Goal: Task Accomplishment & Management: Manage account settings

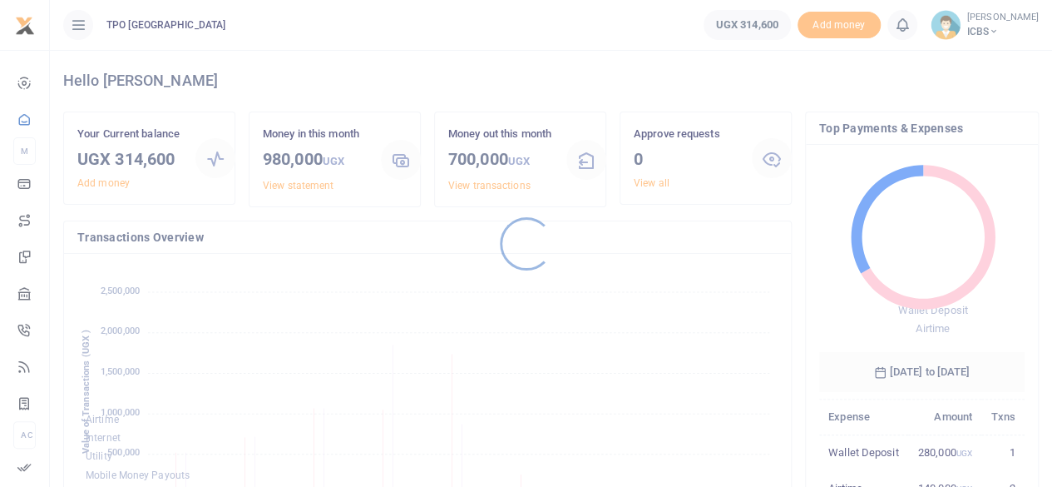
scroll to position [233, 193]
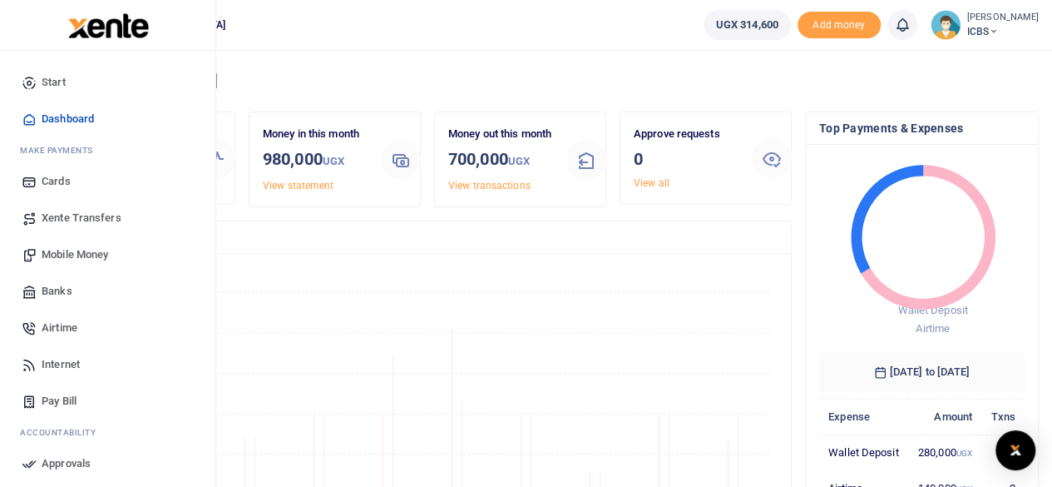
click at [93, 250] on span "Mobile Money" at bounding box center [75, 254] width 67 height 17
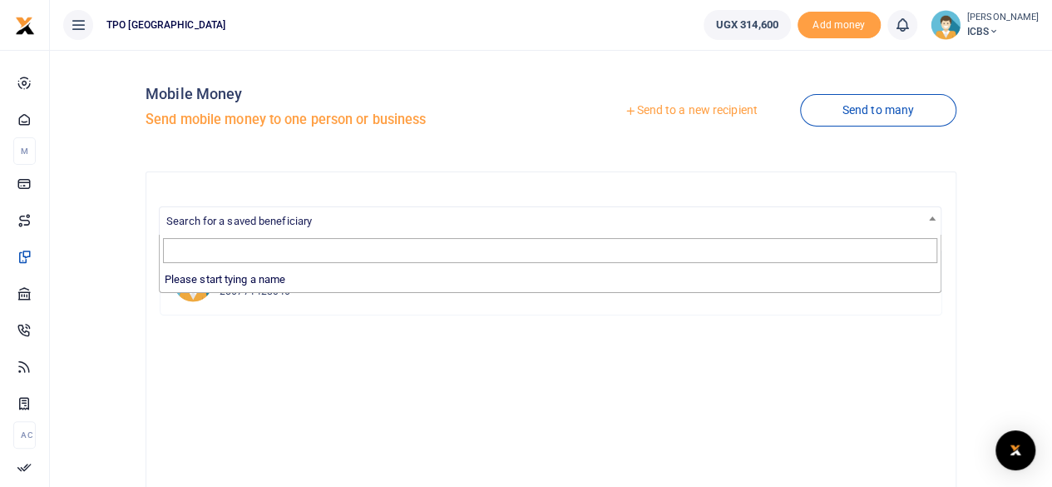
click at [584, 220] on span "Search for a saved beneficiary" at bounding box center [550, 220] width 781 height 26
click at [502, 247] on input "Search" at bounding box center [550, 250] width 775 height 25
type input "I"
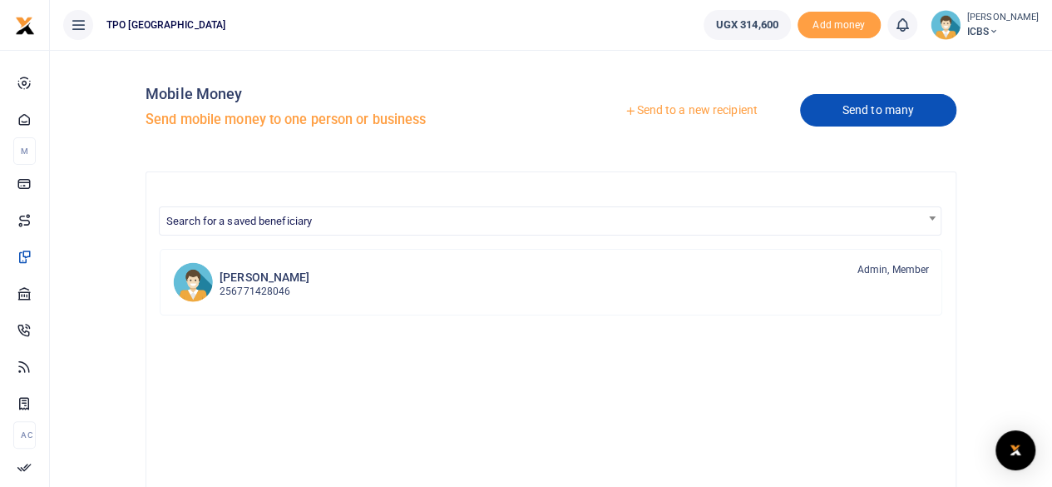
click at [837, 106] on link "Send to many" at bounding box center [878, 110] width 156 height 32
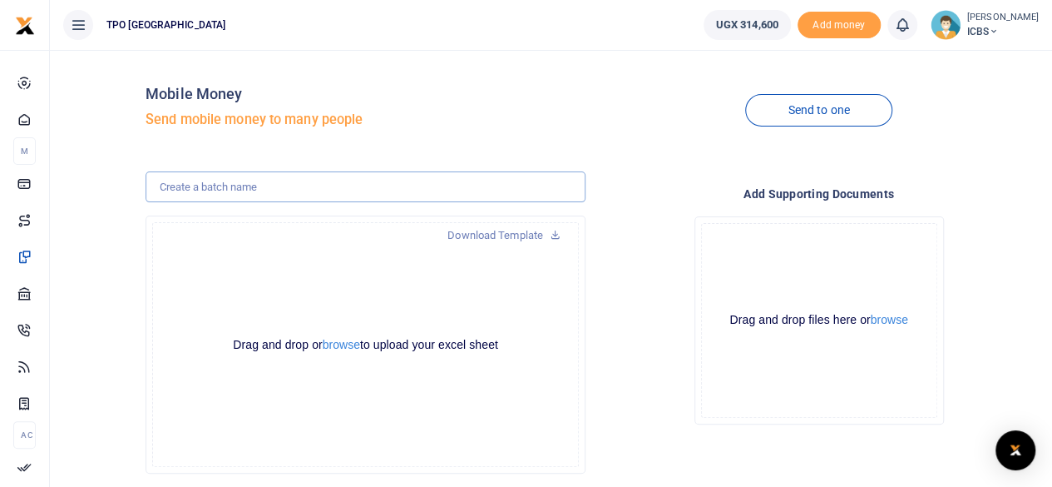
click at [386, 181] on input "text" at bounding box center [366, 187] width 440 height 32
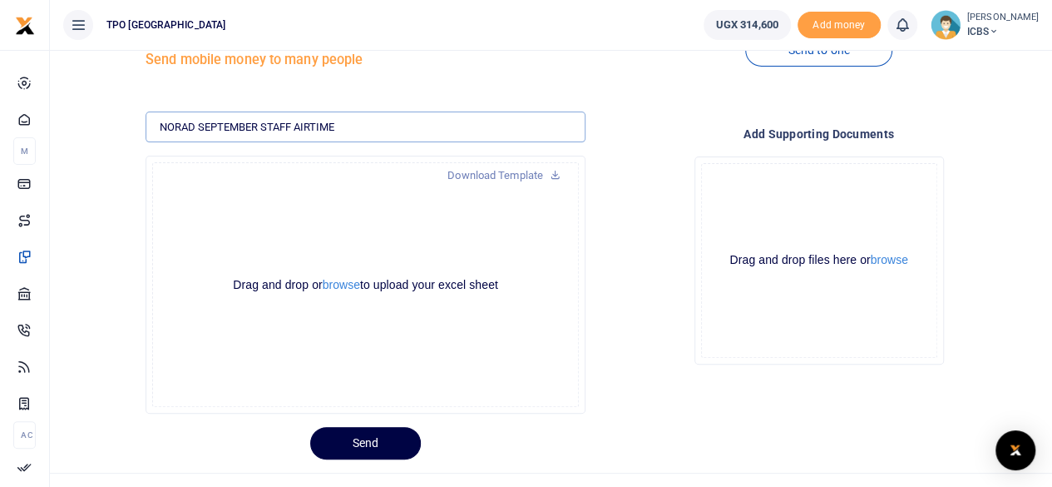
scroll to position [60, 0]
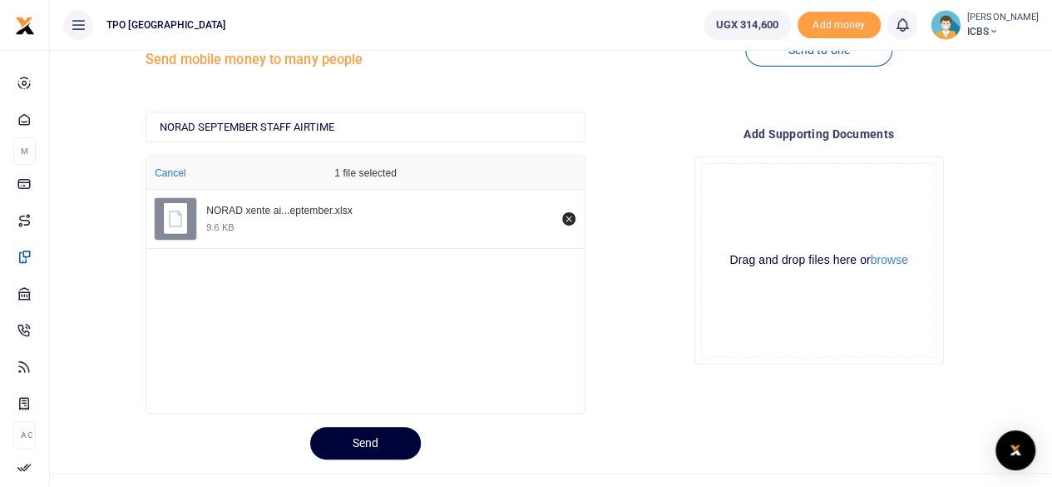
click at [361, 438] on button "Send" at bounding box center [365, 443] width 111 height 32
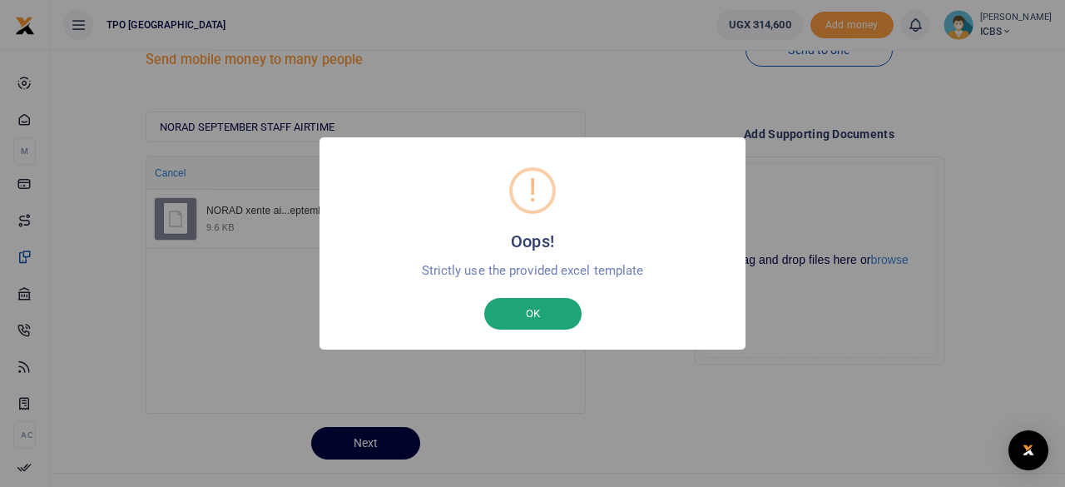
click at [544, 315] on button "OK" at bounding box center [532, 314] width 97 height 32
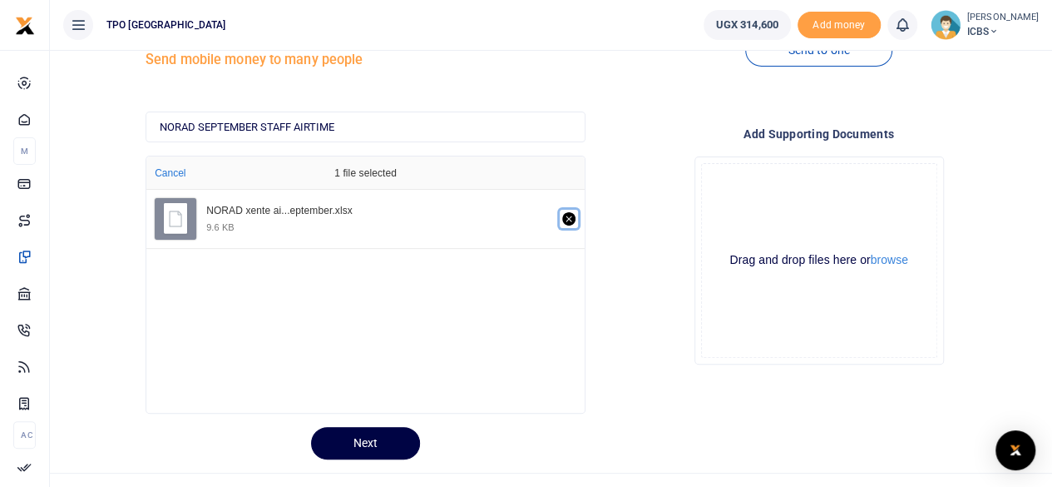
click at [570, 215] on icon "Remove file" at bounding box center [568, 218] width 13 height 13
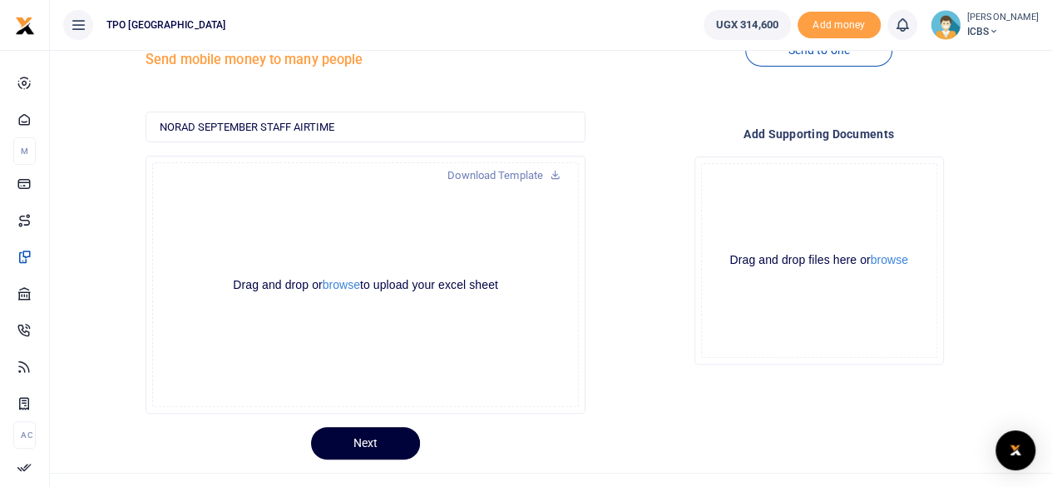
click at [363, 437] on button "Next" at bounding box center [365, 443] width 109 height 32
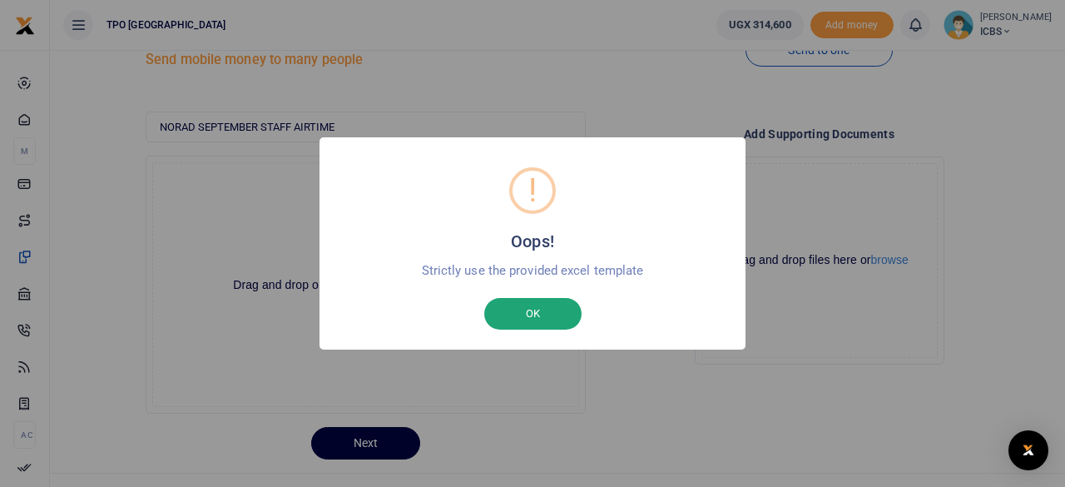
click at [517, 308] on button "OK" at bounding box center [532, 314] width 97 height 32
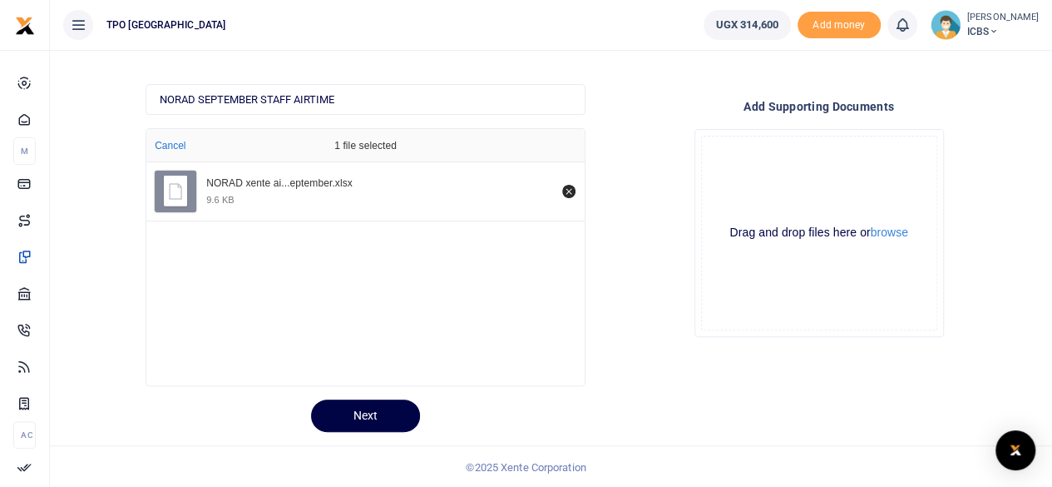
scroll to position [88, 0]
click at [369, 417] on button "Next" at bounding box center [365, 415] width 109 height 32
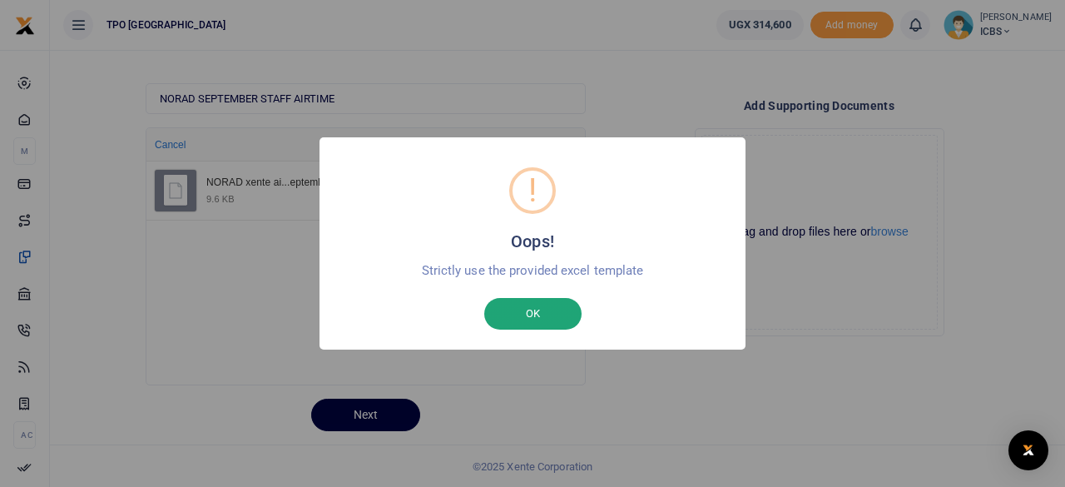
click at [553, 314] on button "OK" at bounding box center [532, 314] width 97 height 32
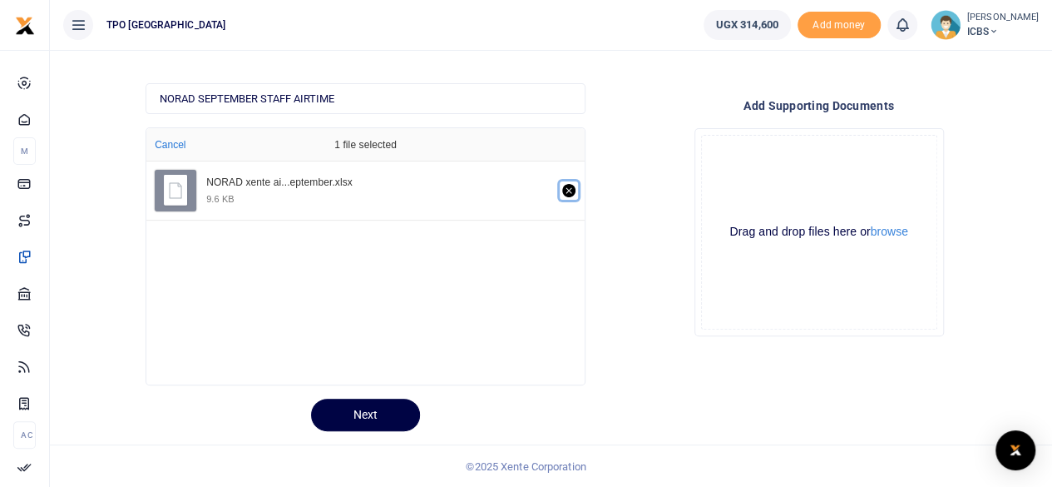
click at [572, 189] on icon "Remove file" at bounding box center [568, 190] width 13 height 13
click at [567, 187] on icon "Remove file" at bounding box center [568, 190] width 13 height 13
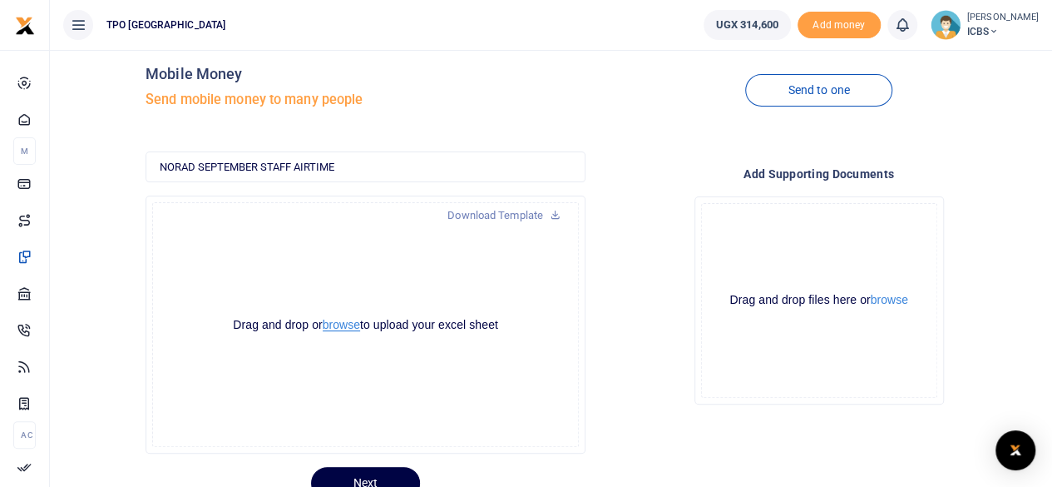
scroll to position [0, 0]
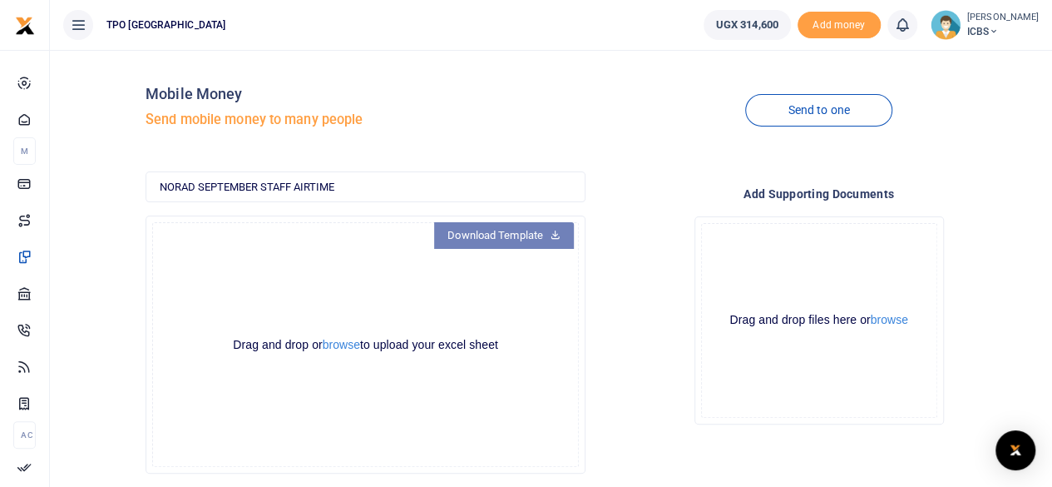
click at [522, 235] on link "Download Template" at bounding box center [504, 235] width 140 height 27
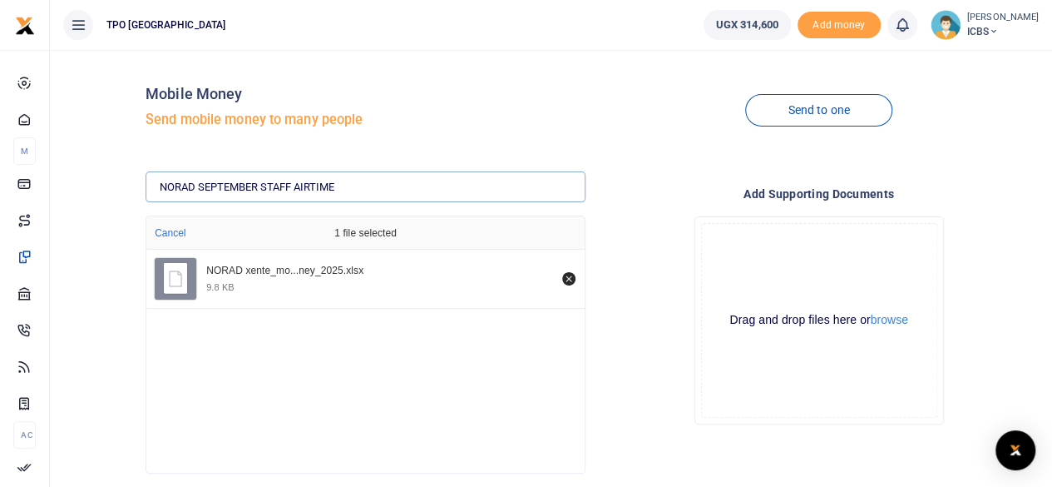
click at [258, 186] on input "NORAD SEPTEMBER STAFF AIRTIME" at bounding box center [366, 187] width 440 height 32
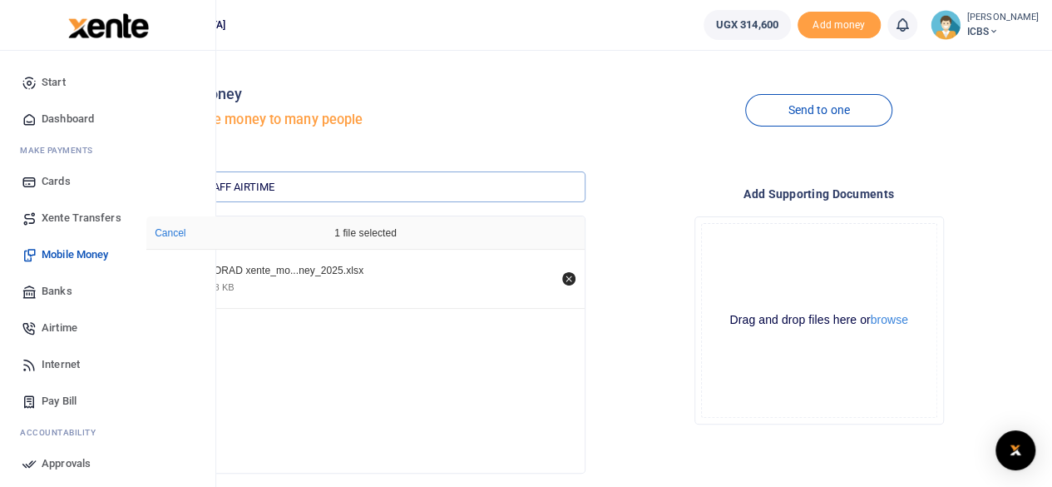
type input "NORAD STAFF AIRTIME"
click at [50, 324] on span "Airtime" at bounding box center [60, 327] width 36 height 17
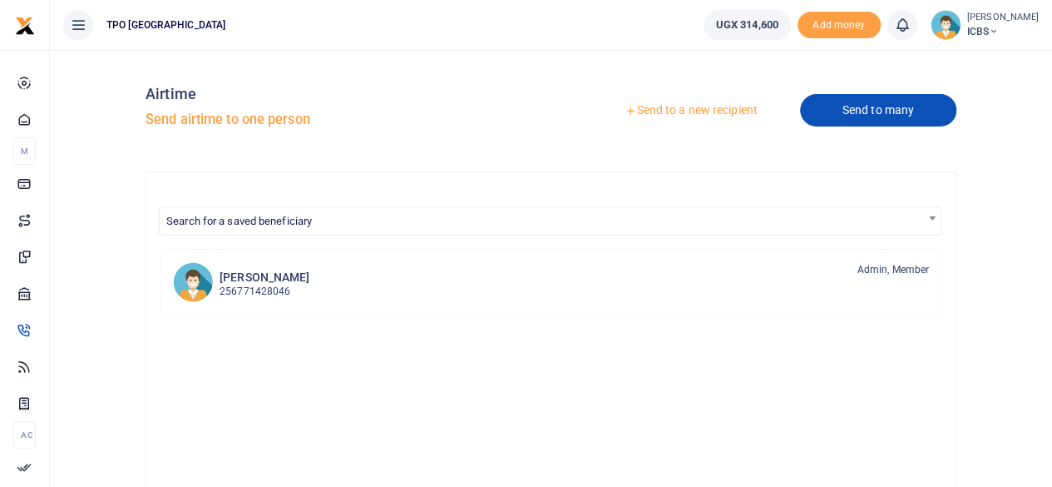
click at [879, 99] on link "Send to many" at bounding box center [878, 110] width 156 height 32
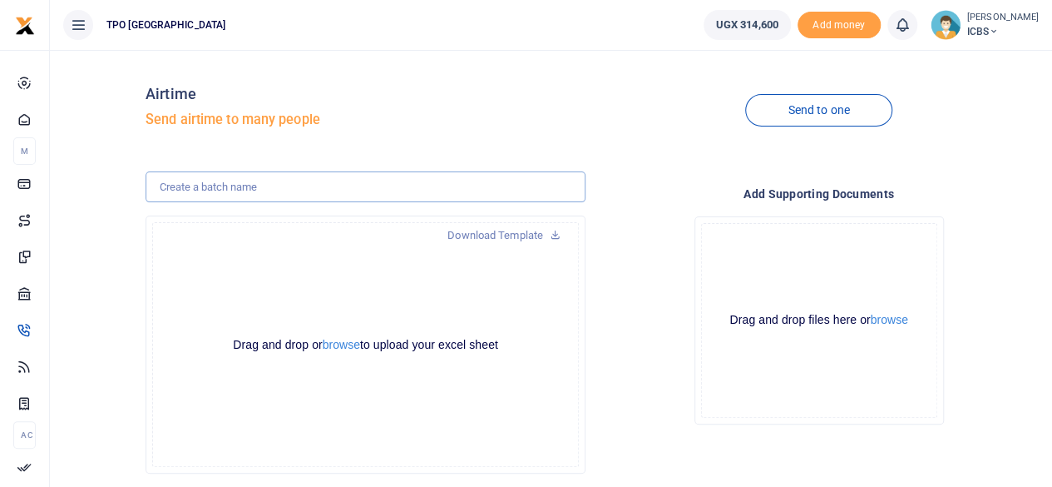
click at [381, 189] on input "text" at bounding box center [366, 187] width 440 height 32
type input "NORAD SEPTEMBER STAFF AIRTIME"
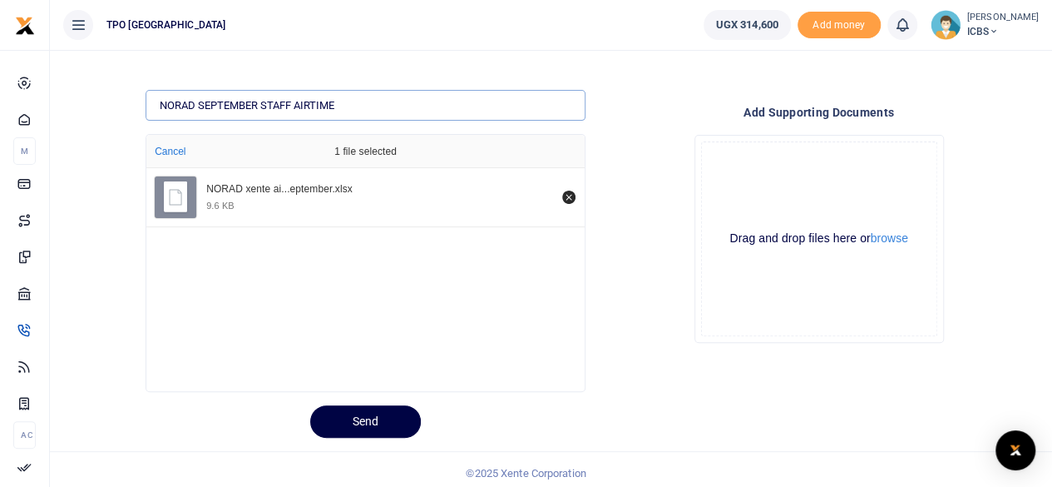
scroll to position [88, 0]
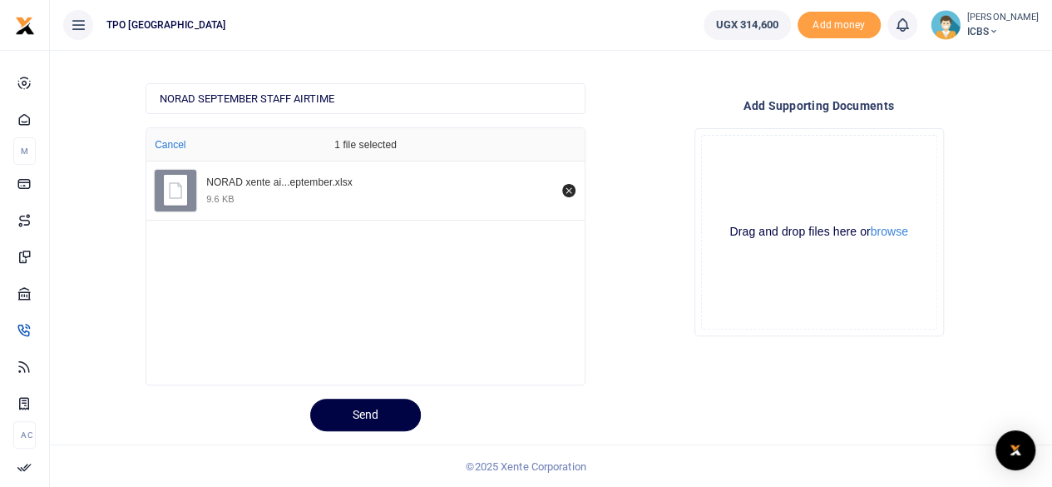
click at [667, 297] on div "Drop your files here Drag and drop files here or browse Powered by Uppy" at bounding box center [819, 232] width 440 height 235
click at [358, 413] on button "Send" at bounding box center [365, 415] width 111 height 32
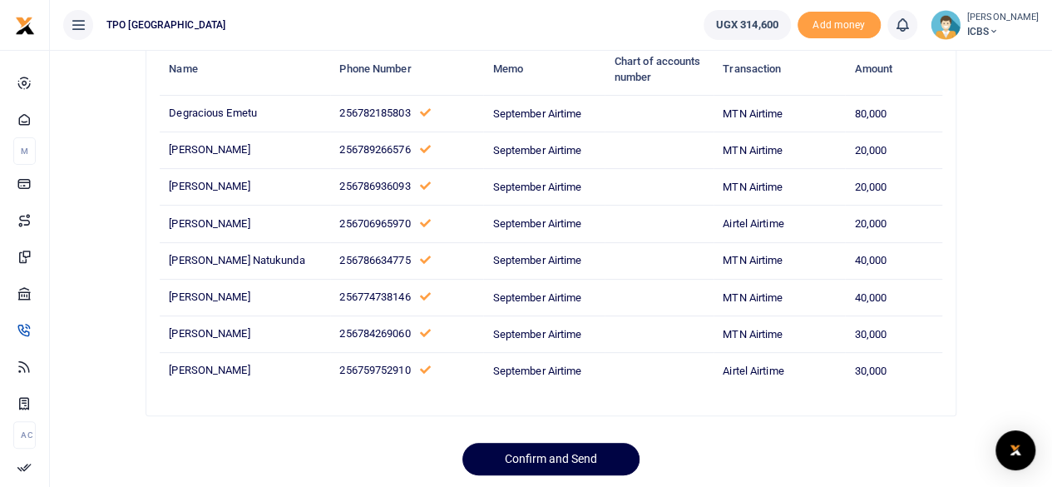
scroll to position [183, 0]
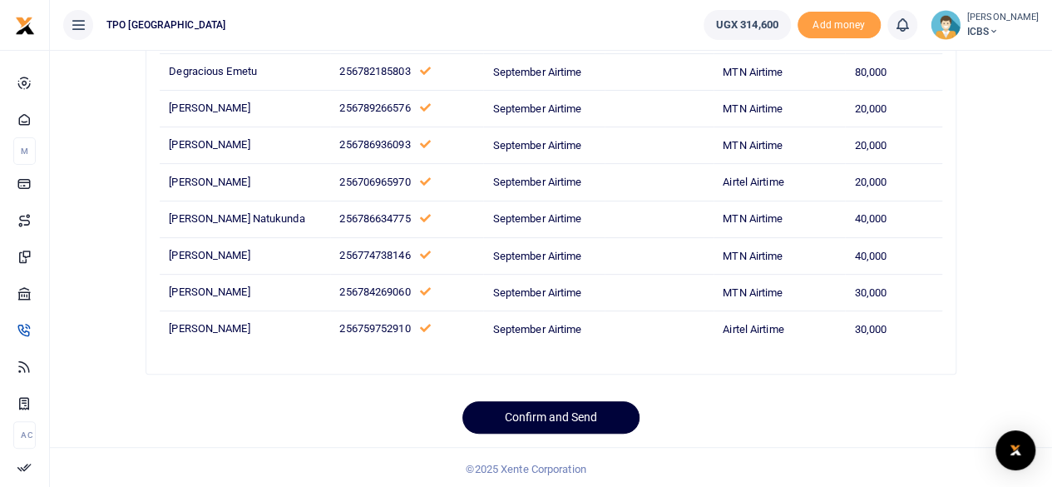
click at [499, 417] on button "Confirm and Send" at bounding box center [551, 417] width 177 height 32
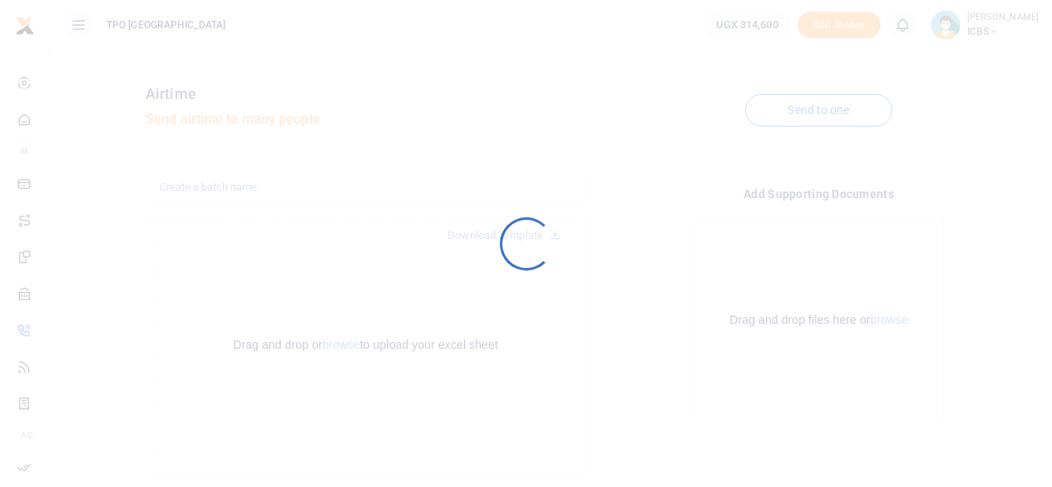
scroll to position [88, 0]
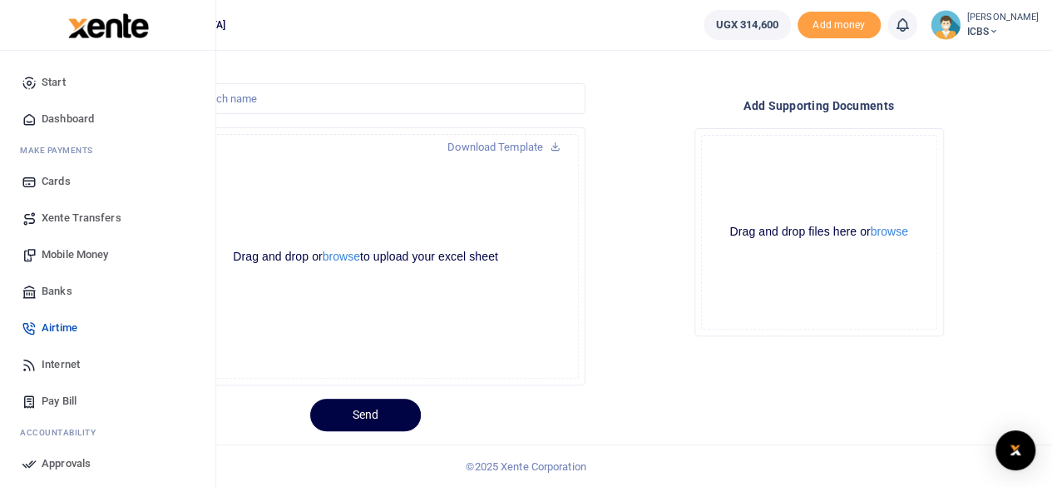
click at [63, 71] on link "Start" at bounding box center [107, 82] width 189 height 37
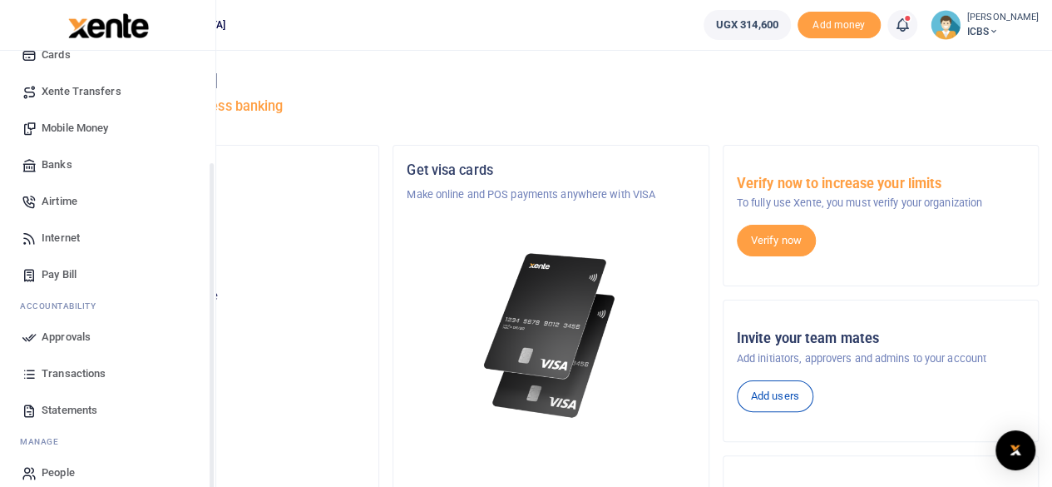
scroll to position [143, 0]
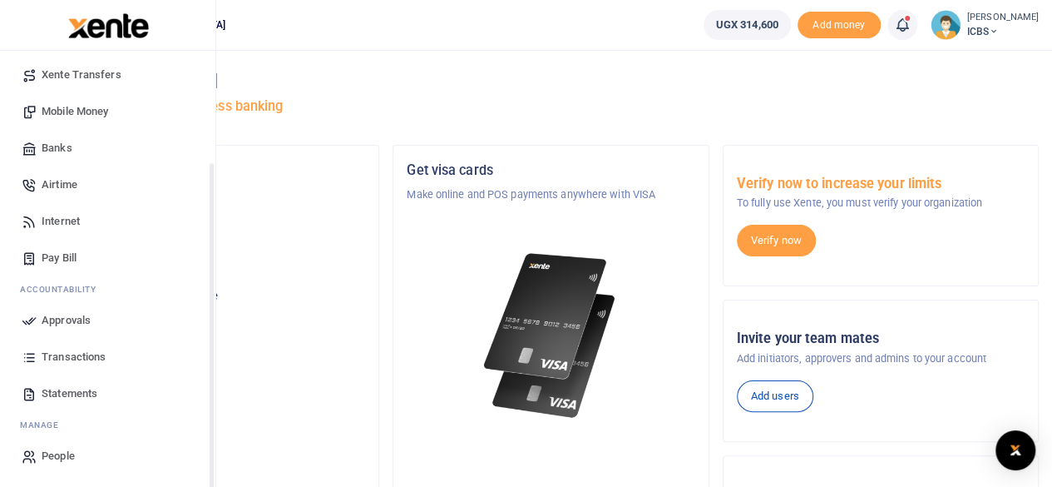
drag, startPoint x: 215, startPoint y: 217, endPoint x: 208, endPoint y: 362, distance: 144.9
click at [208, 362] on div "Start Dashboard M ake Payments Cards Xente Transfers Mobile Money Banks Airtime…" at bounding box center [108, 294] width 216 height 487
click at [77, 316] on span "Approvals" at bounding box center [66, 320] width 49 height 17
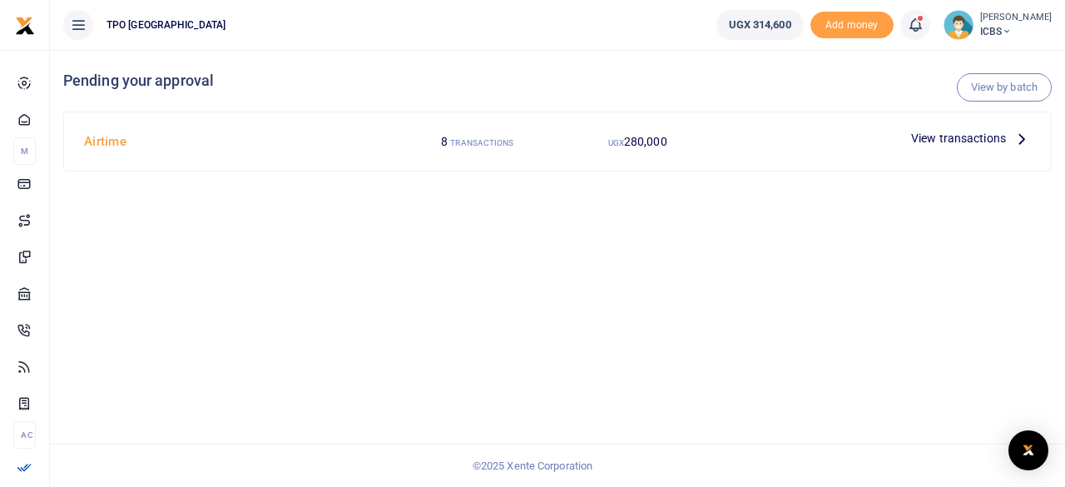
click at [941, 136] on span "View transactions" at bounding box center [958, 138] width 95 height 18
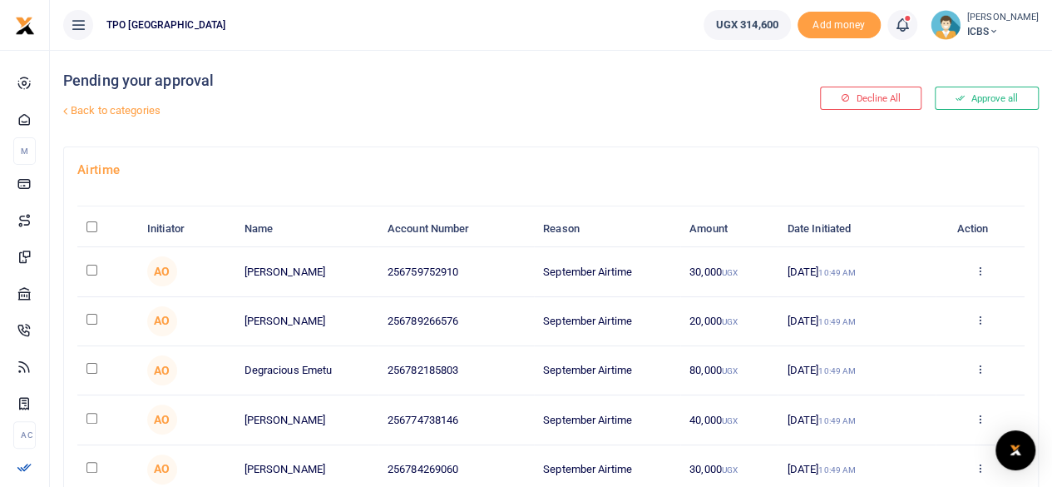
click at [92, 225] on input "\a \a : activate to sort column descending" at bounding box center [92, 226] width 11 height 11
checkbox input "true"
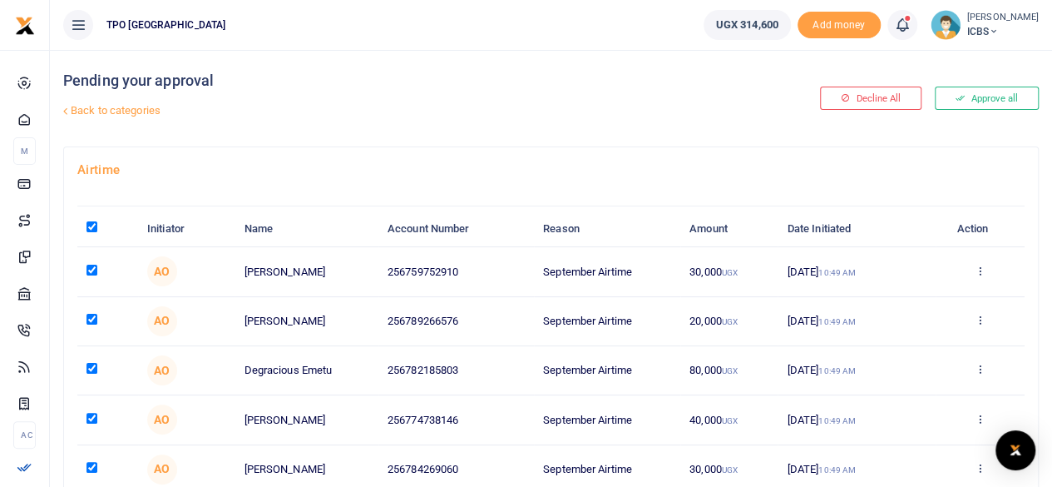
checkbox input "true"
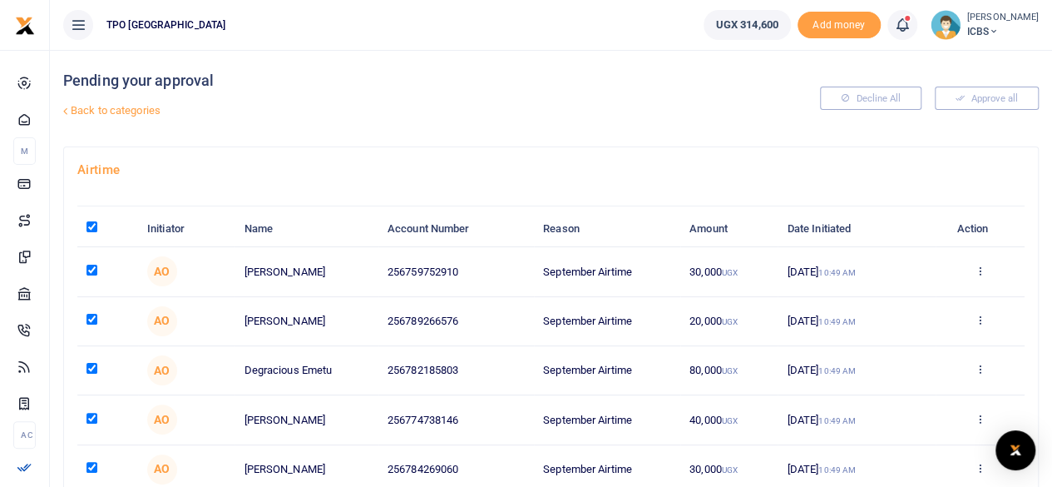
scroll to position [288, 0]
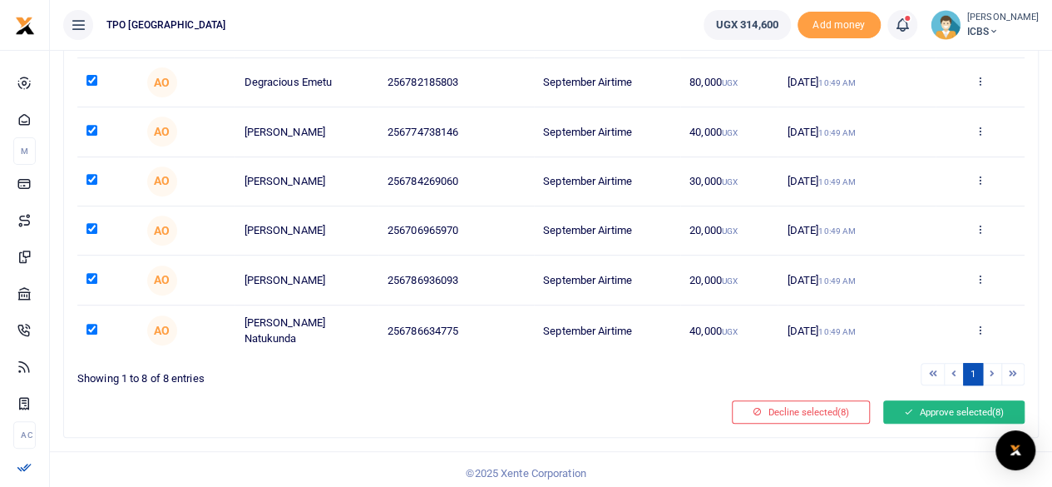
click at [952, 403] on button "Approve selected (8)" at bounding box center [954, 411] width 141 height 23
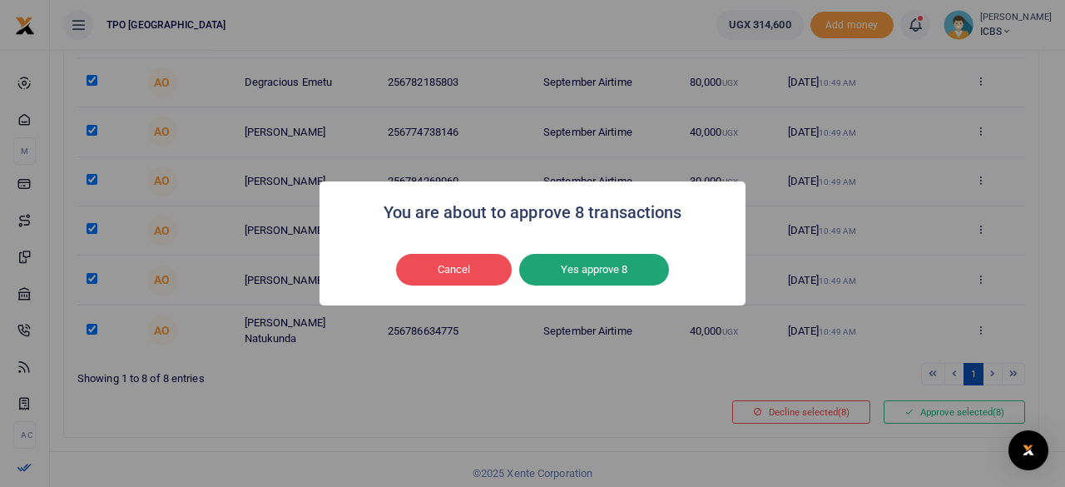
click at [606, 268] on button "Yes approve 8" at bounding box center [594, 270] width 150 height 32
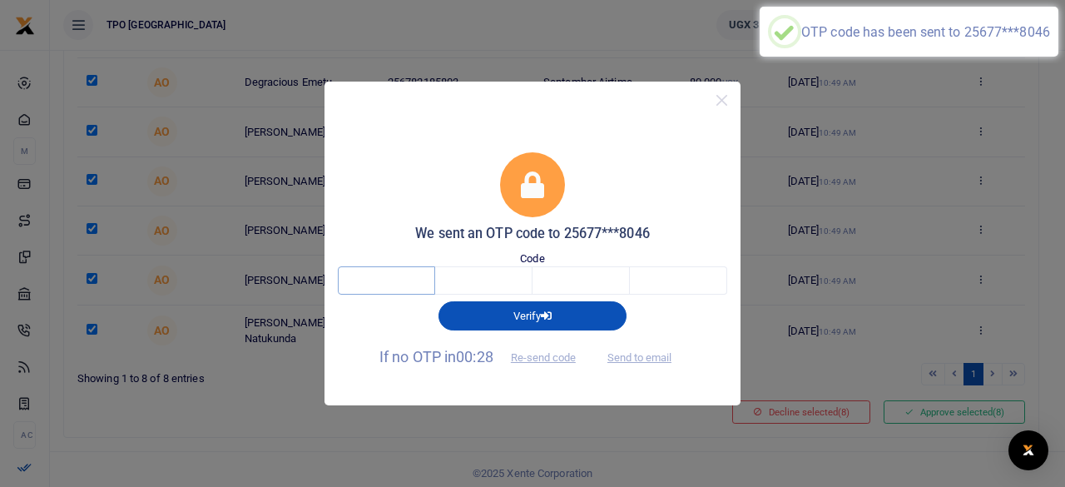
click at [383, 285] on input "text" at bounding box center [386, 280] width 97 height 28
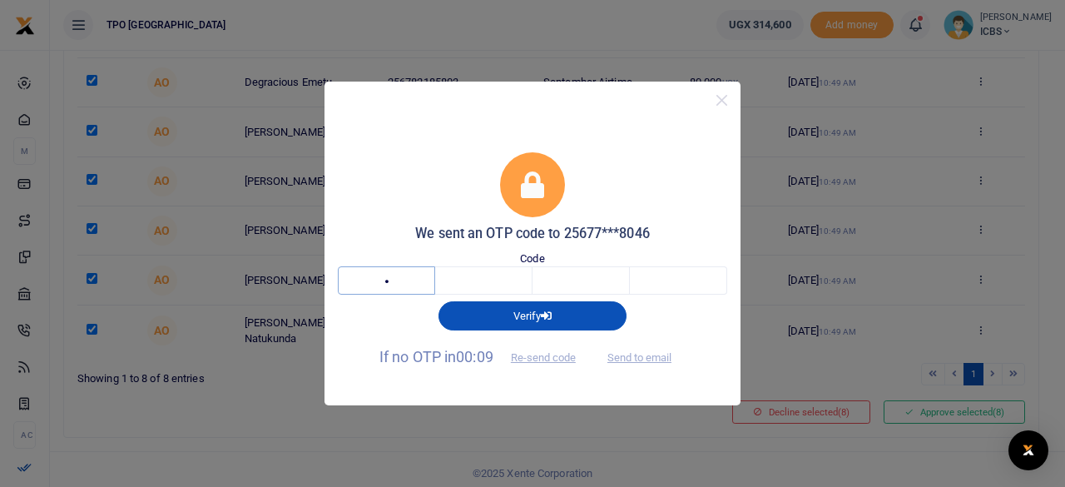
type input "1"
type input "6"
type input "0"
type input "1"
